Goal: Information Seeking & Learning: Learn about a topic

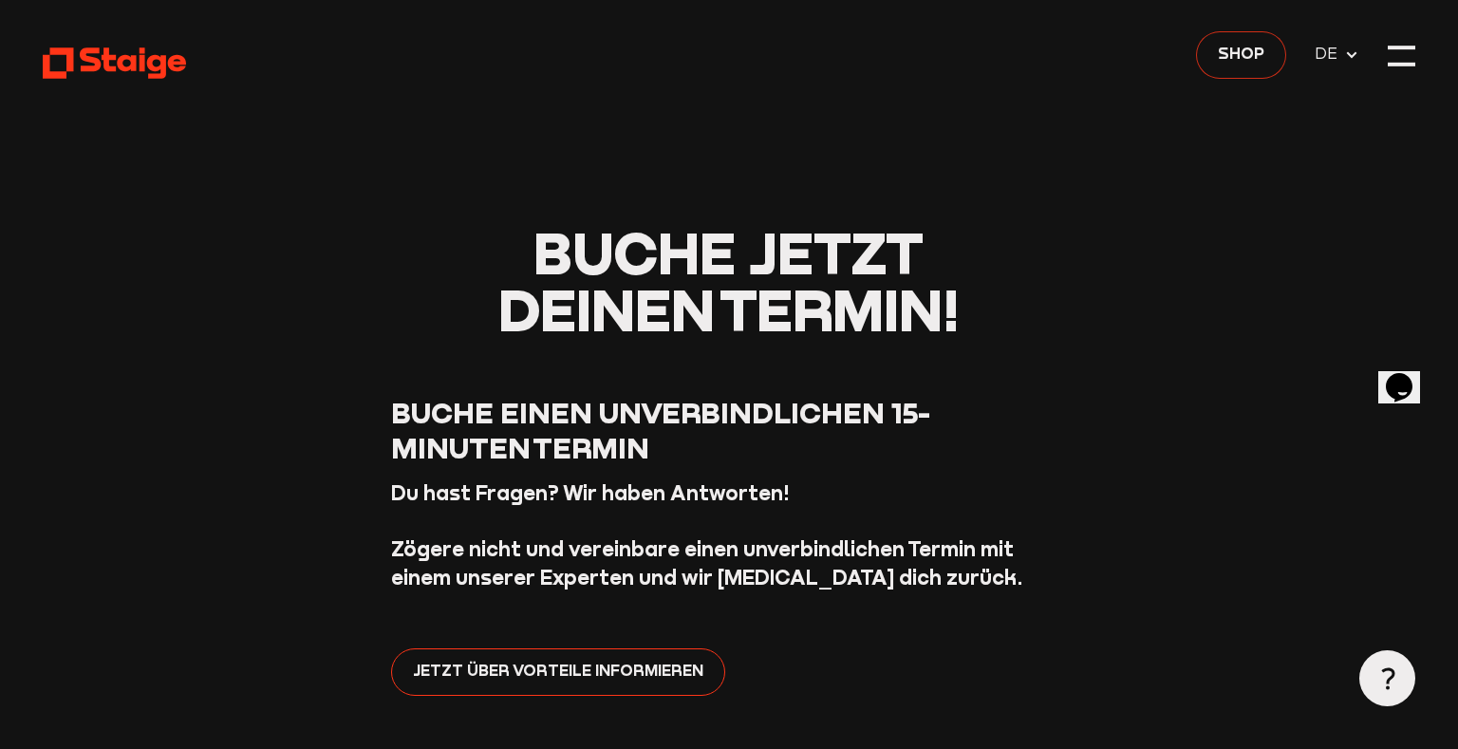
click at [1239, 58] on span "Shop" at bounding box center [1241, 54] width 47 height 25
click at [1408, 50] on div at bounding box center [1402, 57] width 28 height 28
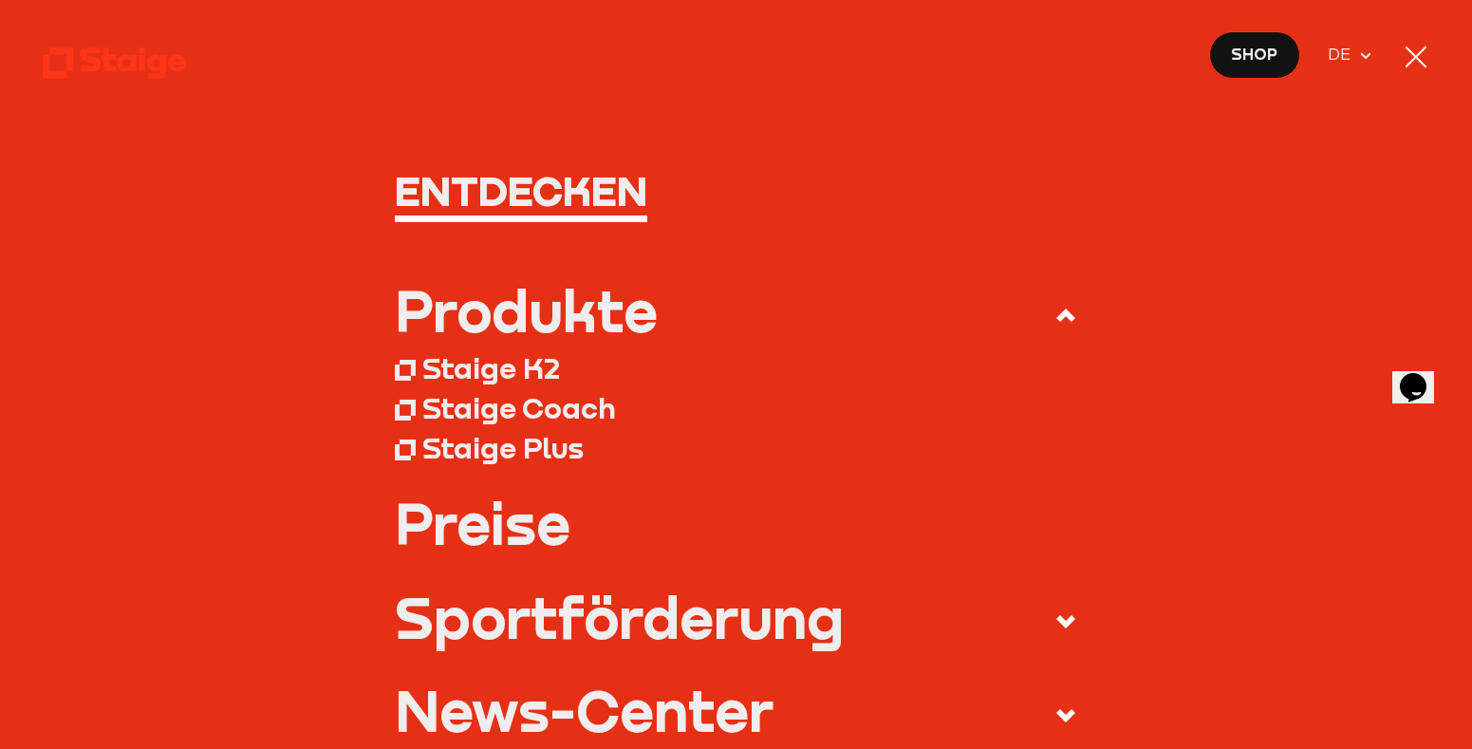
click at [485, 370] on div "Staige K2" at bounding box center [491, 367] width 138 height 35
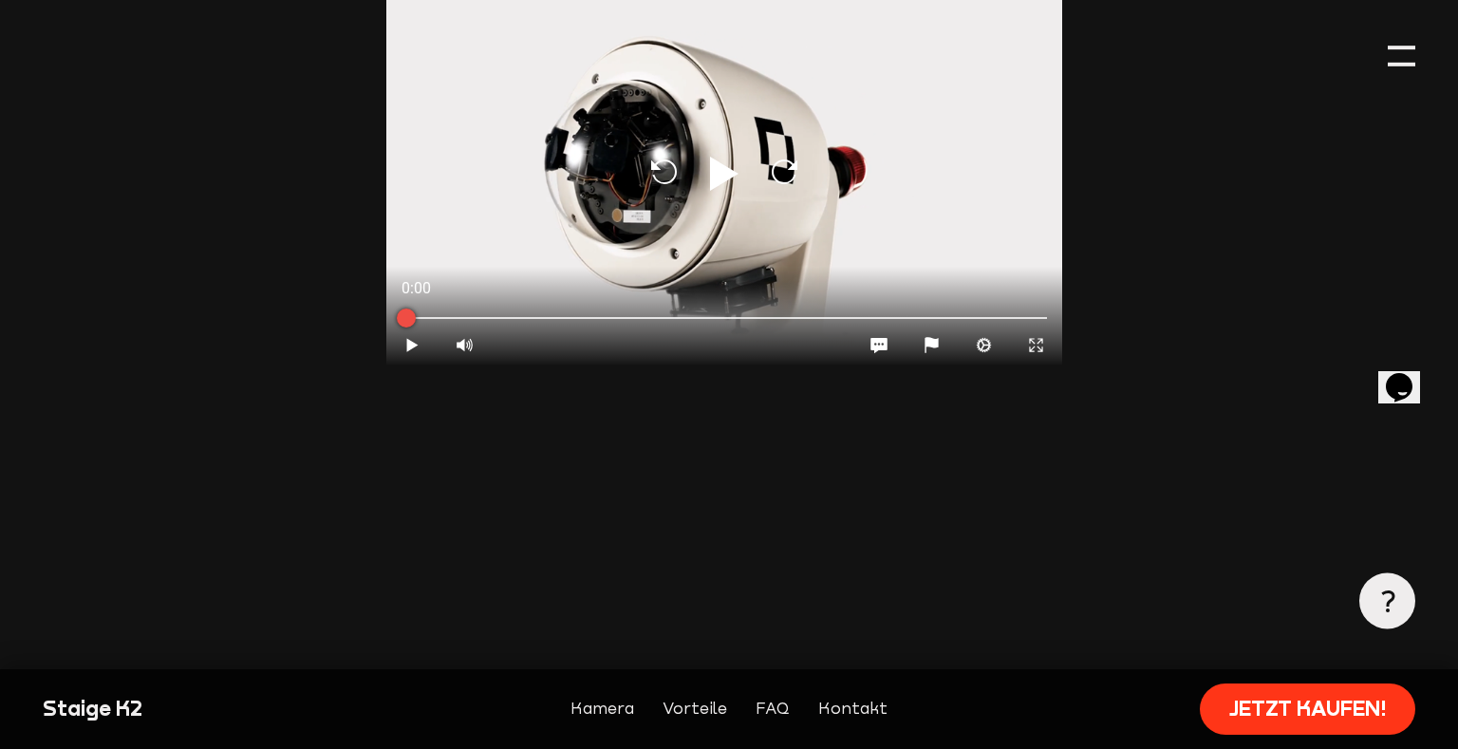
scroll to position [2012, 5]
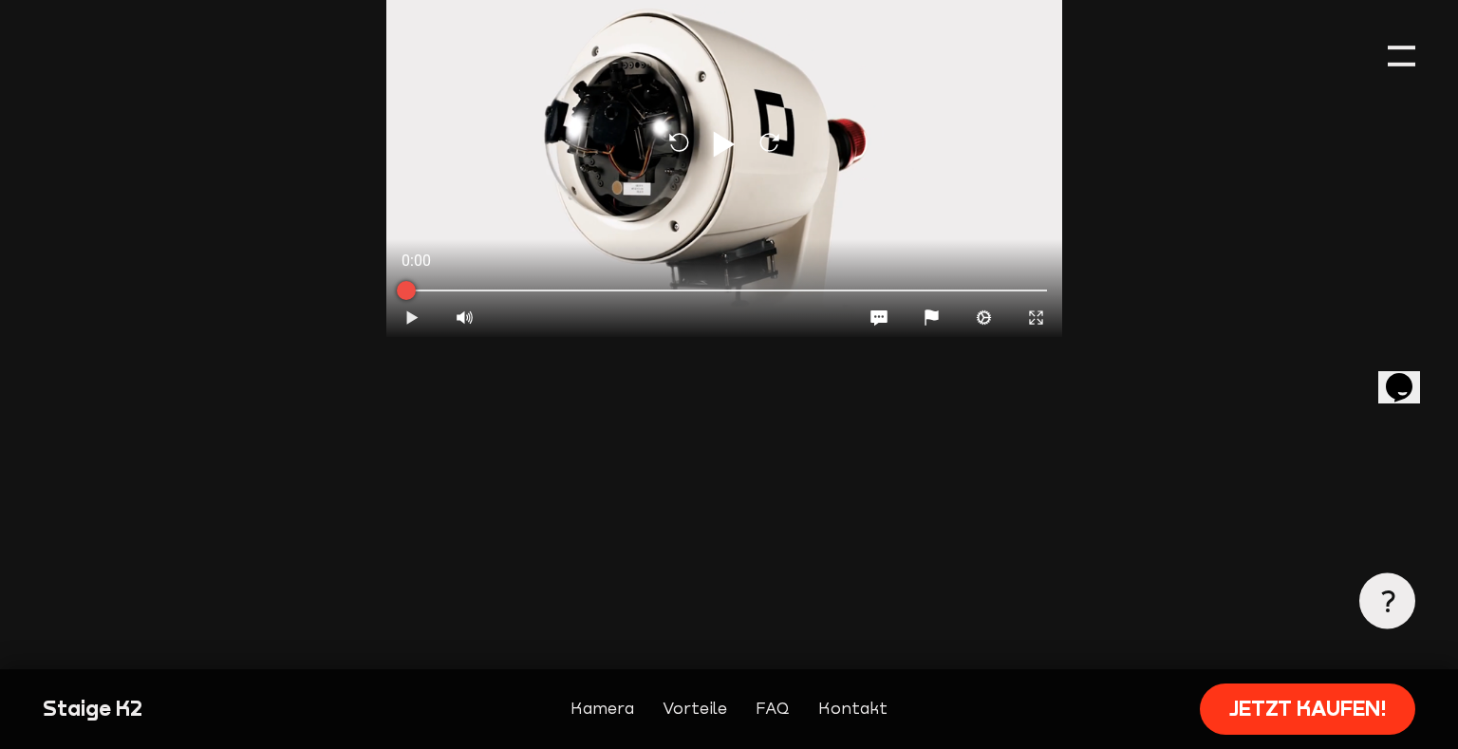
click at [414, 314] on icon at bounding box center [411, 317] width 11 height 13
type input "0.8"
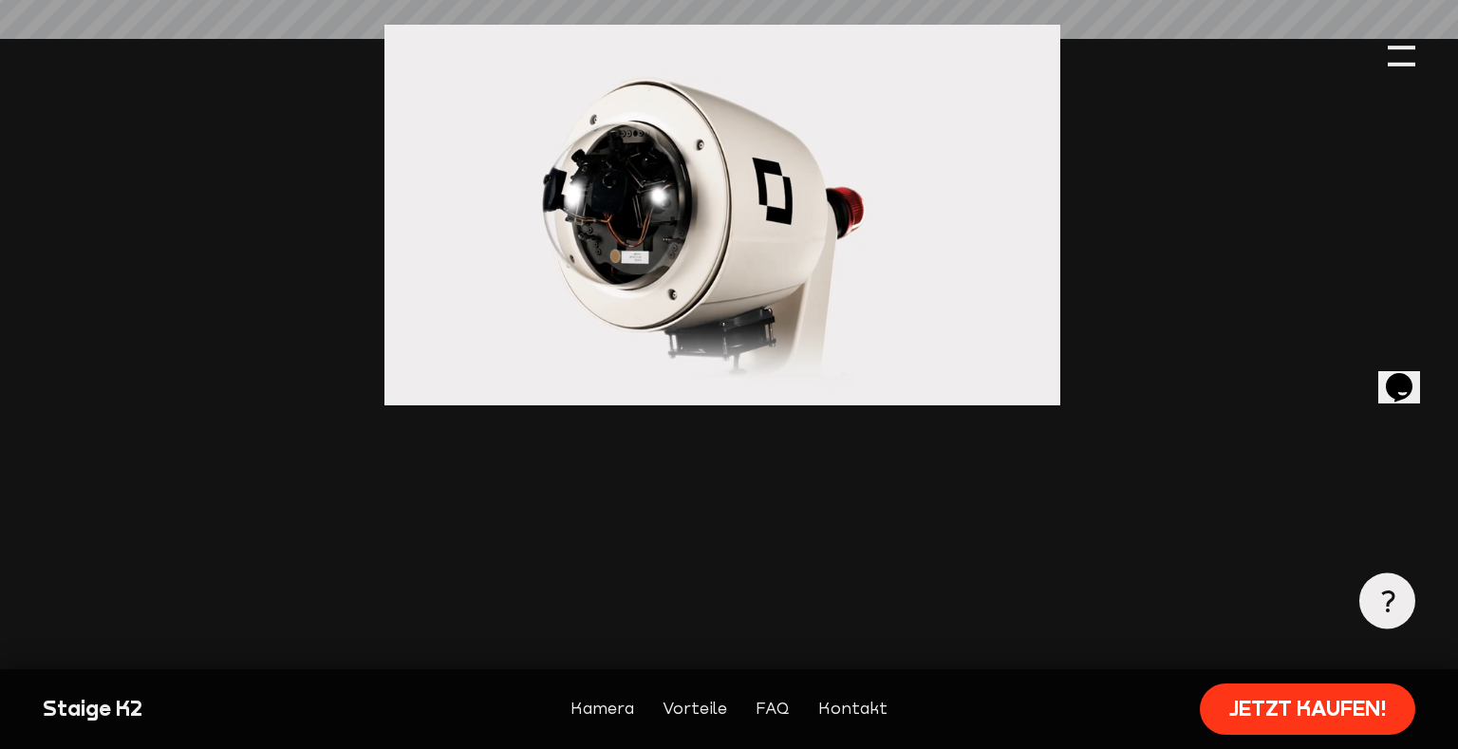
scroll to position [1953, 7]
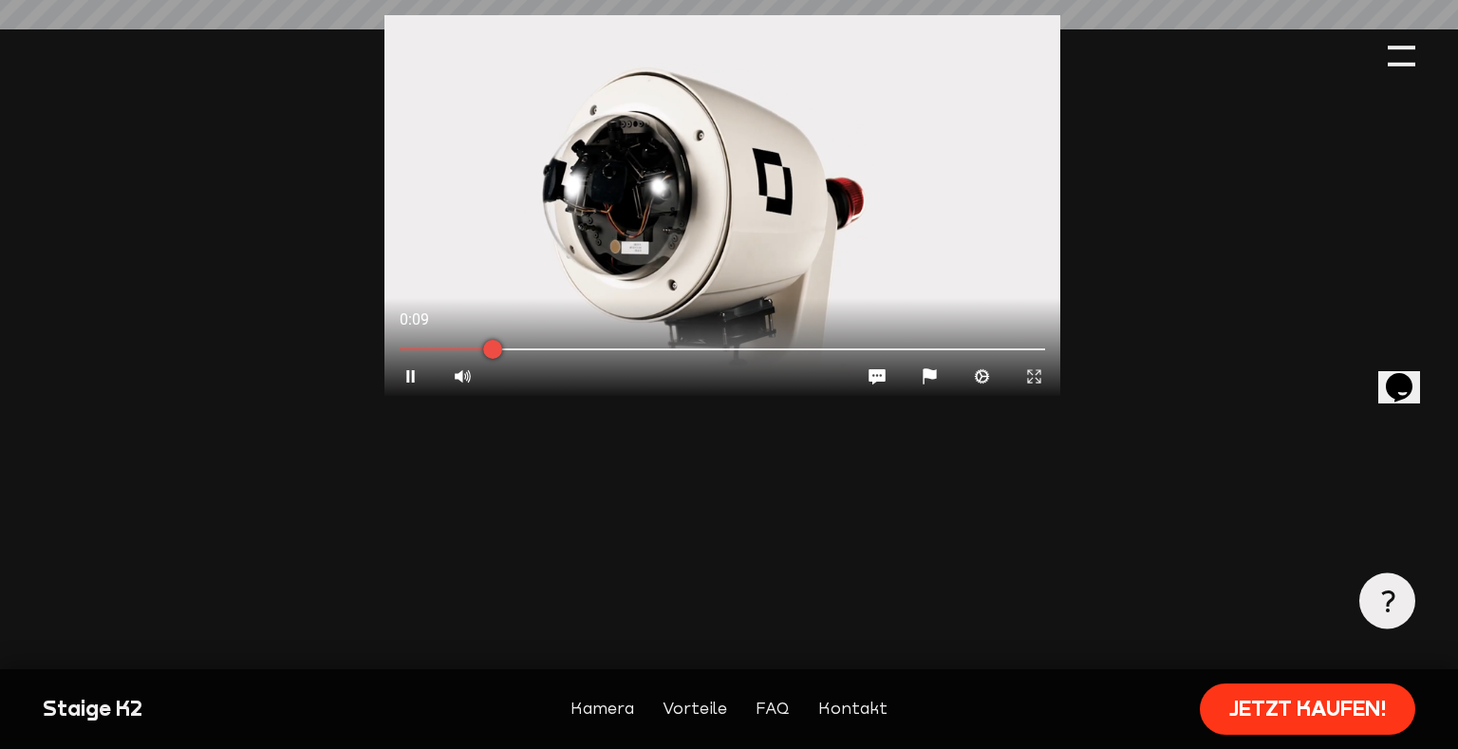
click at [1034, 367] on icon "Expand" at bounding box center [1034, 376] width 18 height 18
click at [773, 709] on link "FAQ" at bounding box center [772, 709] width 34 height 25
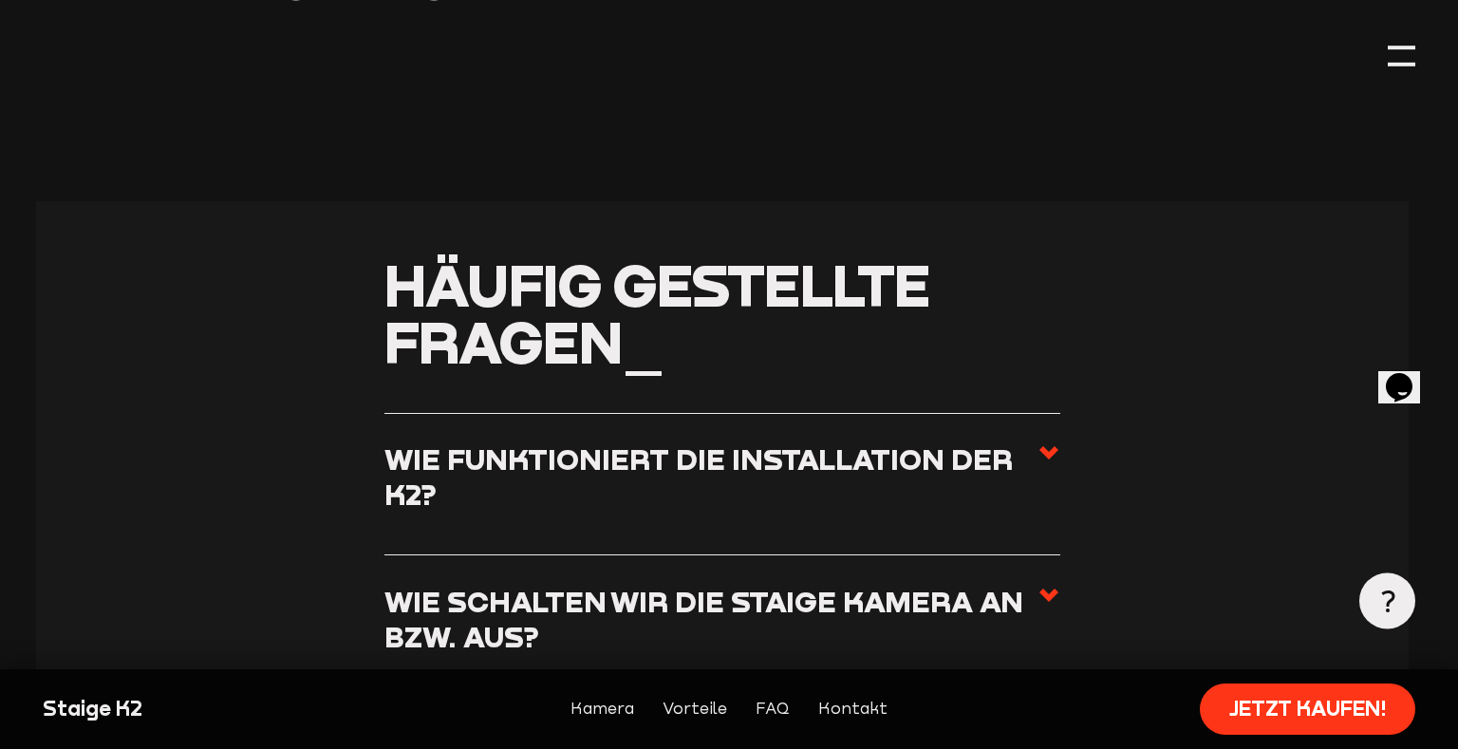
scroll to position [6378, 7]
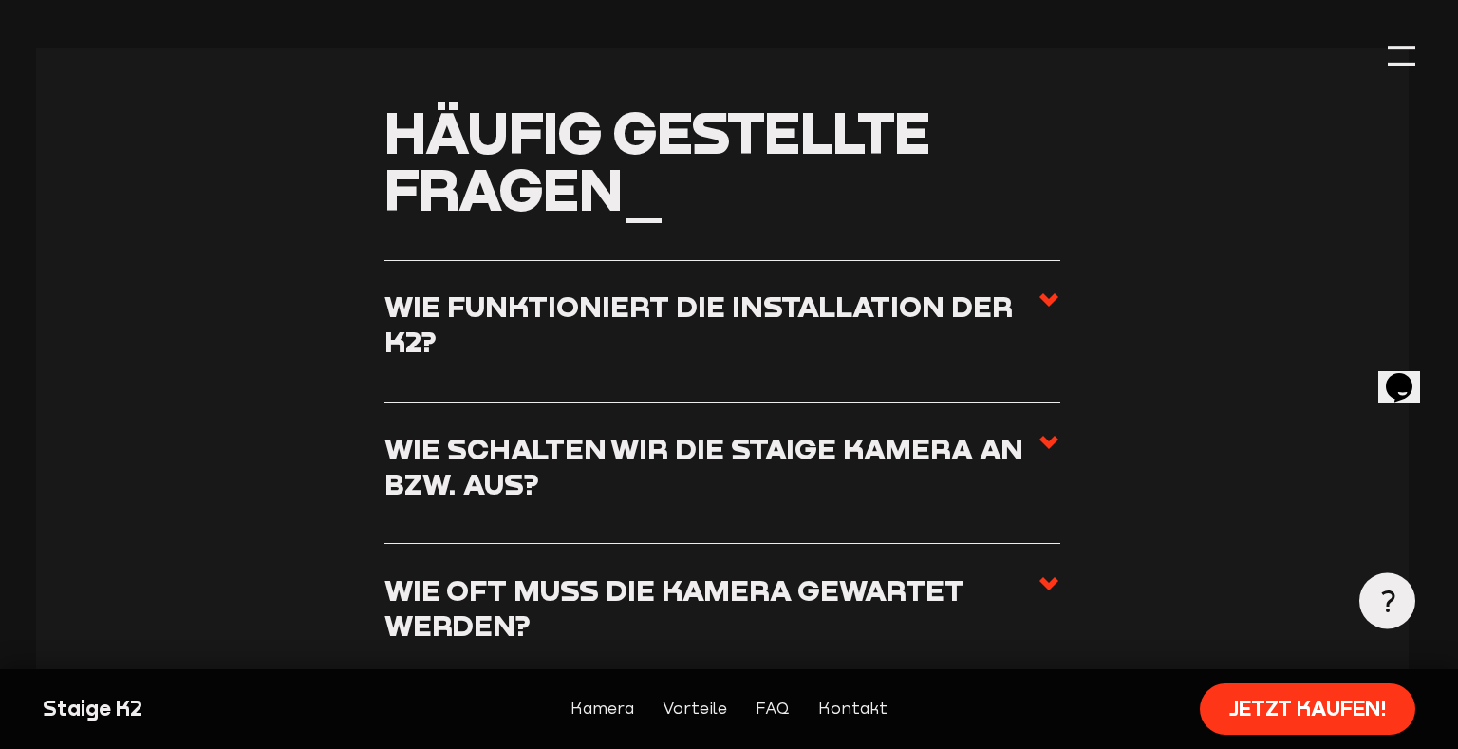
click at [725, 431] on h3 "Wie schalten wir die Staige Kamera an bzw. aus?" at bounding box center [710, 466] width 653 height 70
click at [0, 0] on input "Wie schalten wir die Staige Kamera an bzw. aus?" at bounding box center [0, 0] width 0 height 0
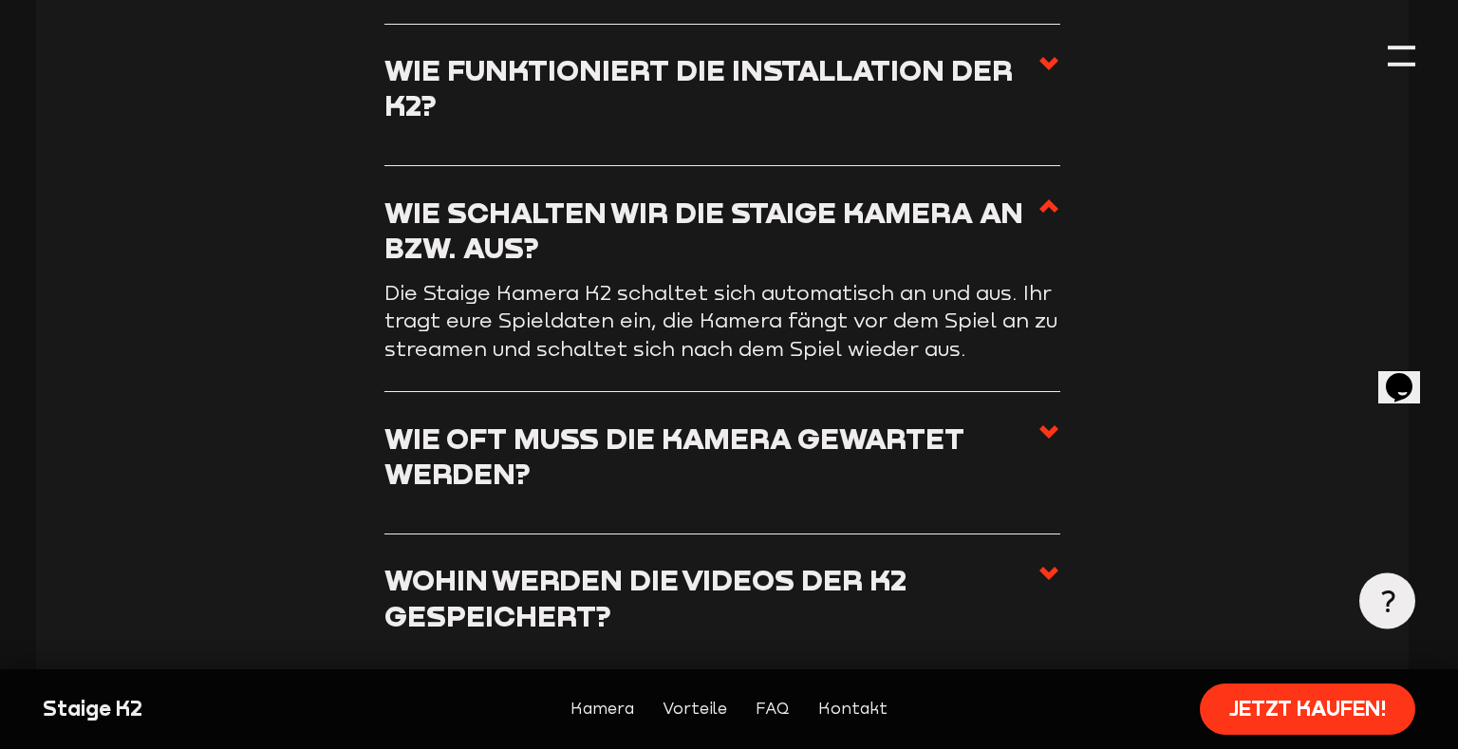
scroll to position [6626, 7]
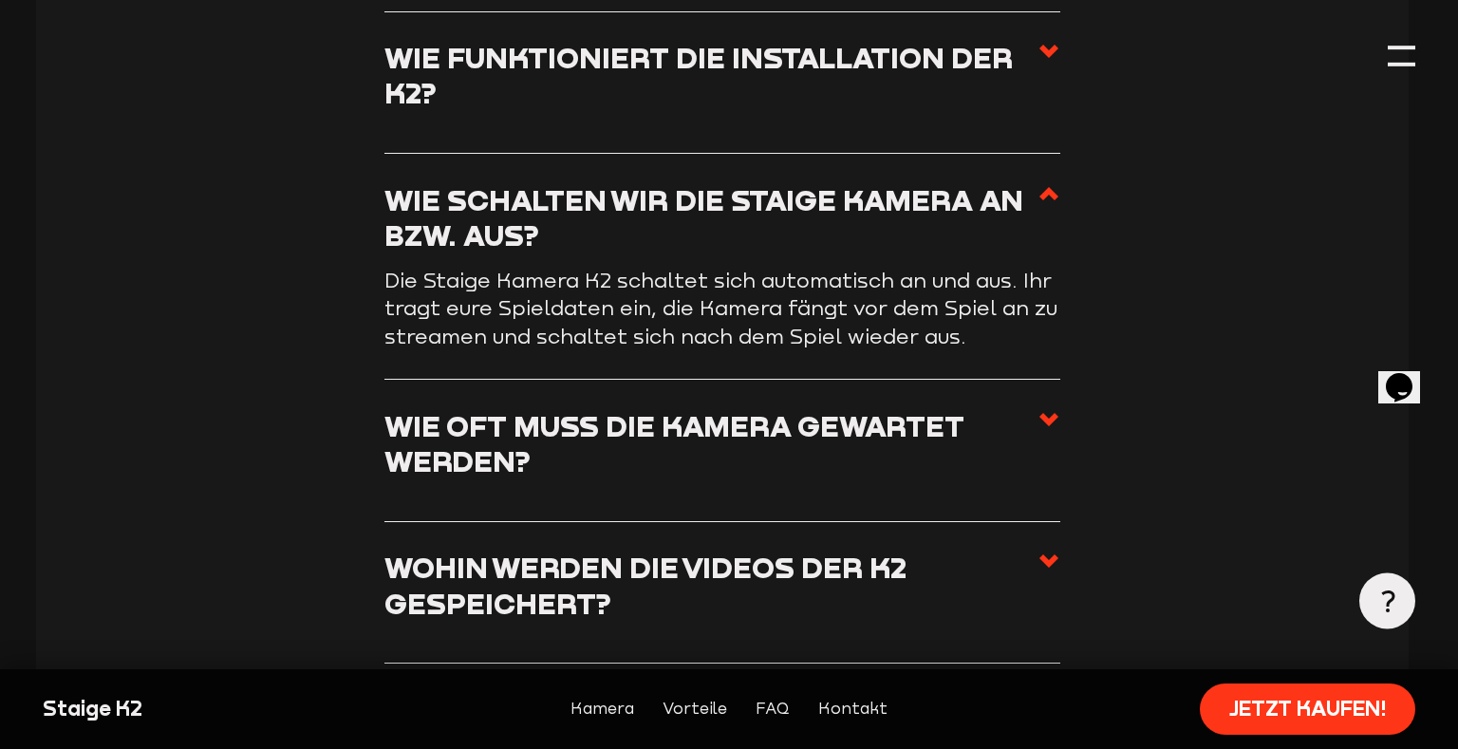
click at [718, 408] on h3 "Wie oft muss die Kamera gewartet werden?" at bounding box center [710, 443] width 653 height 70
click at [0, 0] on input "Wie oft muss die Kamera gewartet werden?" at bounding box center [0, 0] width 0 height 0
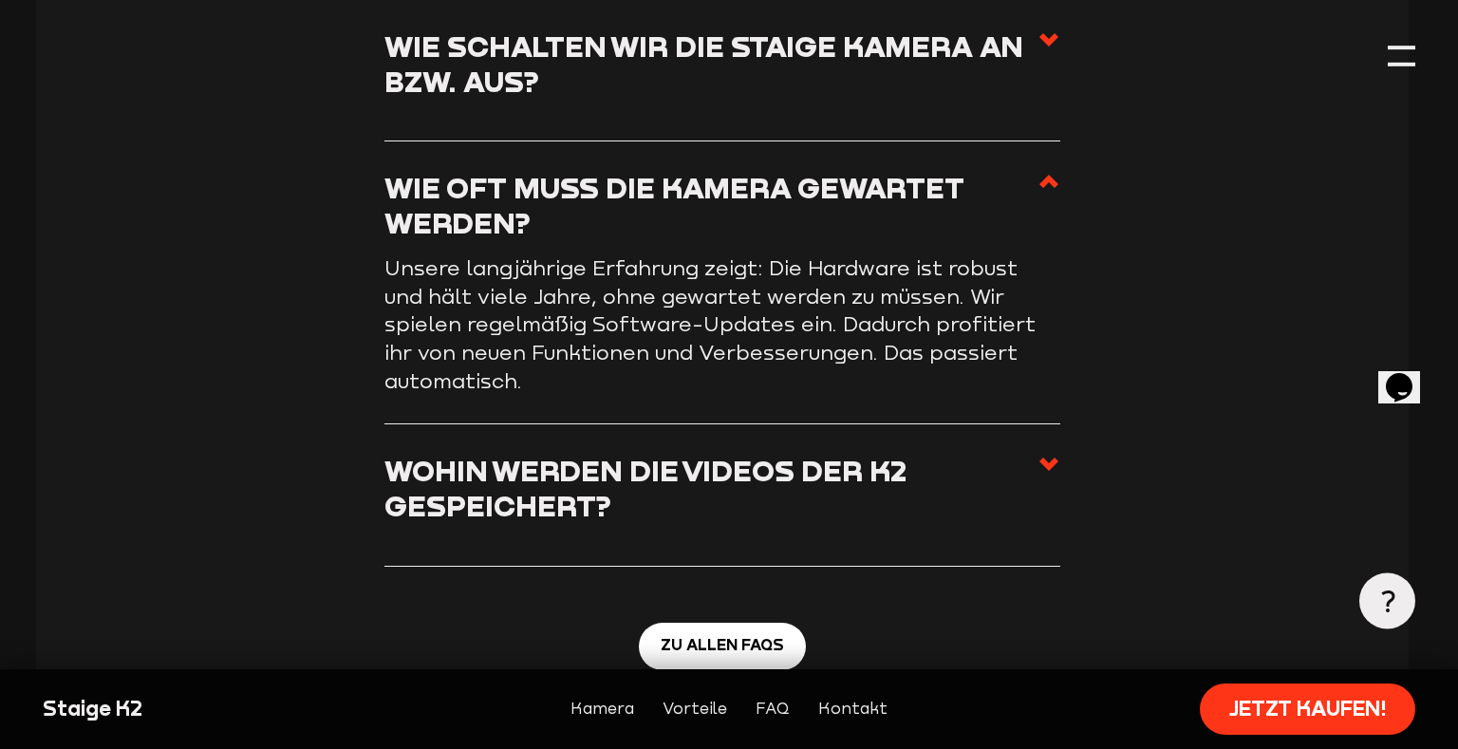
scroll to position [6787, 7]
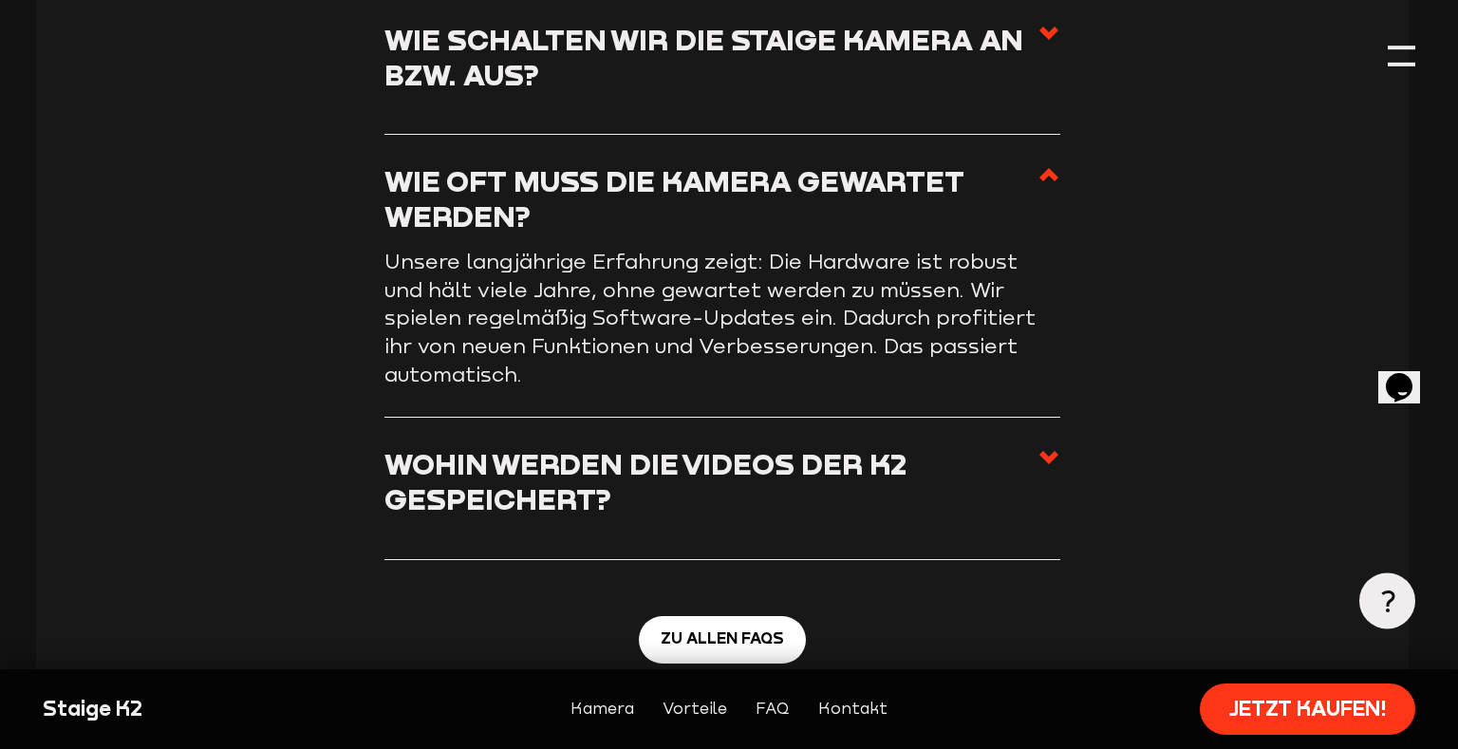
click at [655, 446] on h3 "Wohin werden die Videos der K2  gespeichert?" at bounding box center [710, 481] width 653 height 70
click at [0, 0] on input "Wohin werden die Videos der K2  gespeichert?" at bounding box center [0, 0] width 0 height 0
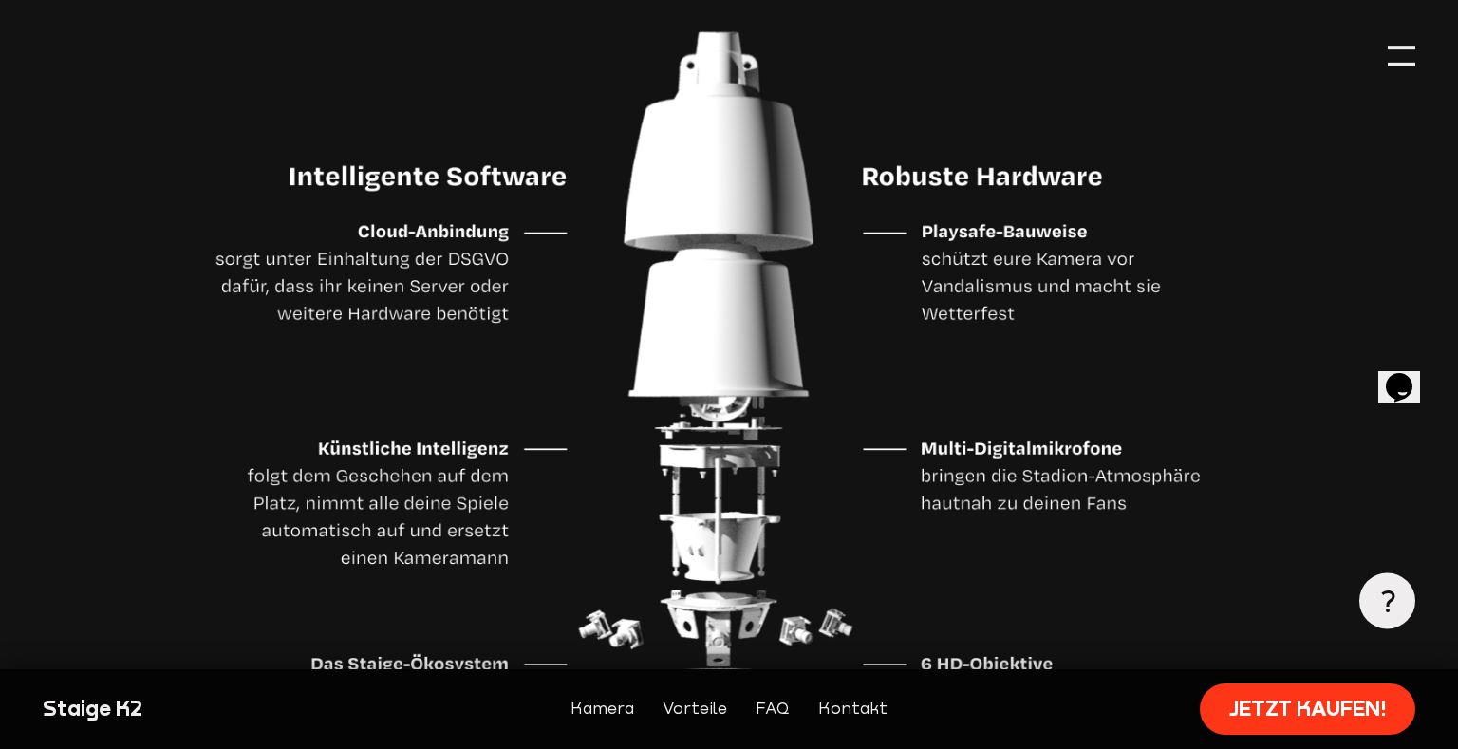
scroll to position [5430, 7]
